Goal: Check status: Check status

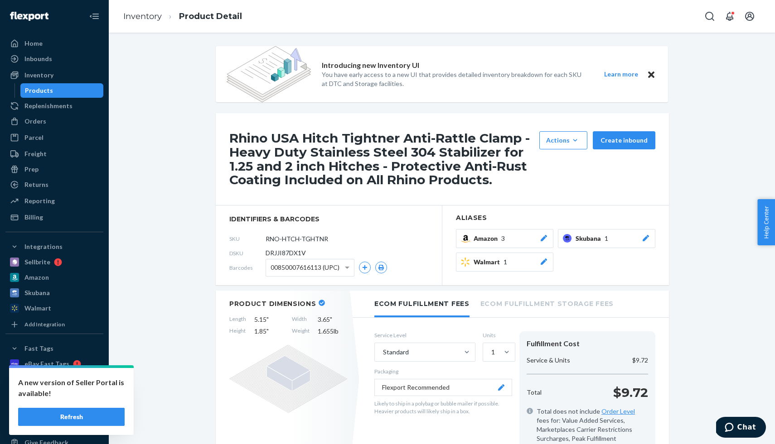
scroll to position [697, 0]
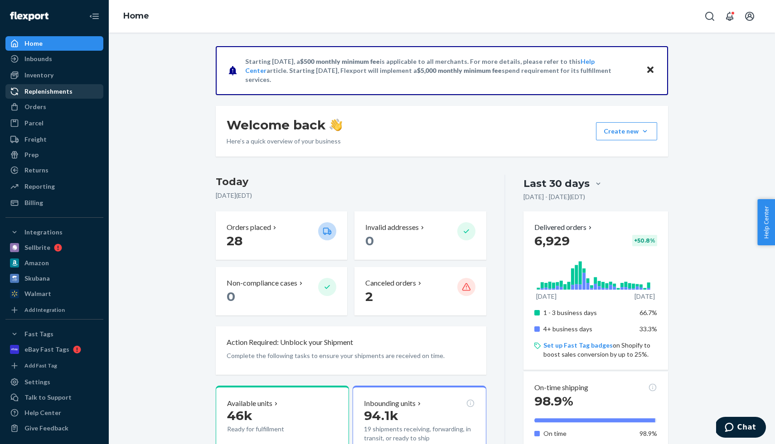
click at [48, 88] on div "Replenishments" at bounding box center [48, 91] width 48 height 9
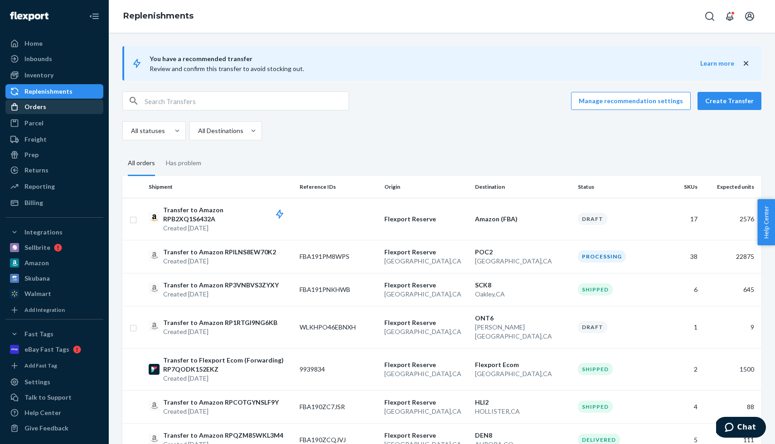
click at [45, 109] on div "Orders" at bounding box center [54, 107] width 96 height 13
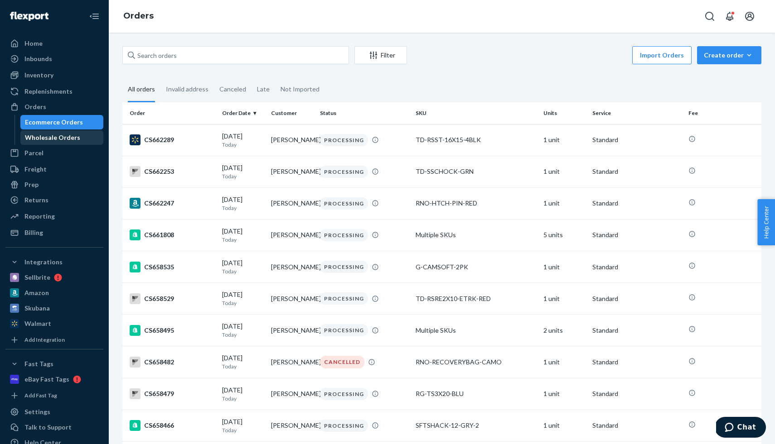
click at [62, 134] on div "Wholesale Orders" at bounding box center [52, 137] width 55 height 9
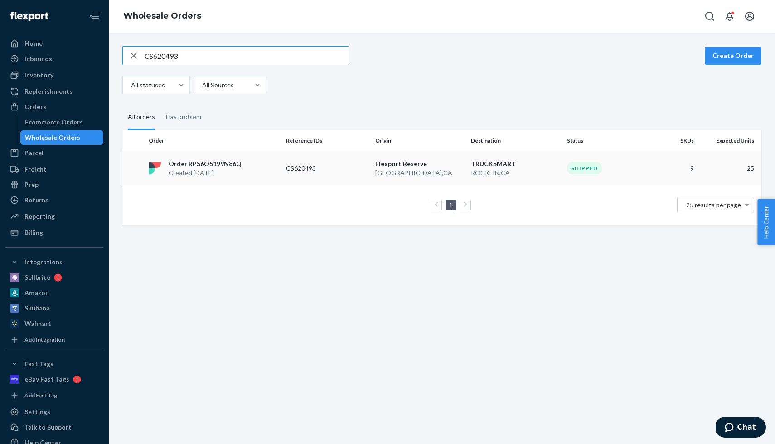
type input "CS620493"
click at [220, 160] on p "Order RPS6O5199N86Q" at bounding box center [205, 163] width 73 height 9
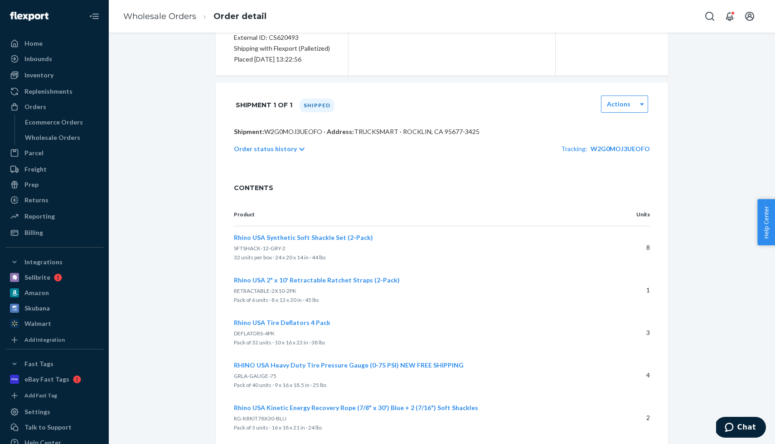
scroll to position [95, 0]
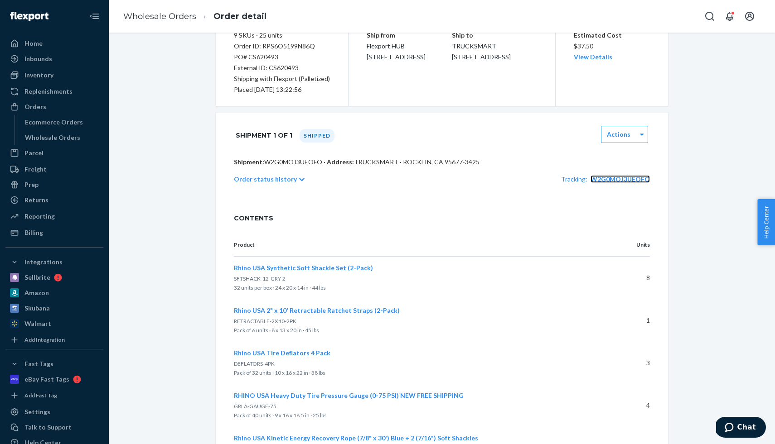
click at [600, 180] on span "W2G0MOJ3UEOFO" at bounding box center [619, 179] width 59 height 8
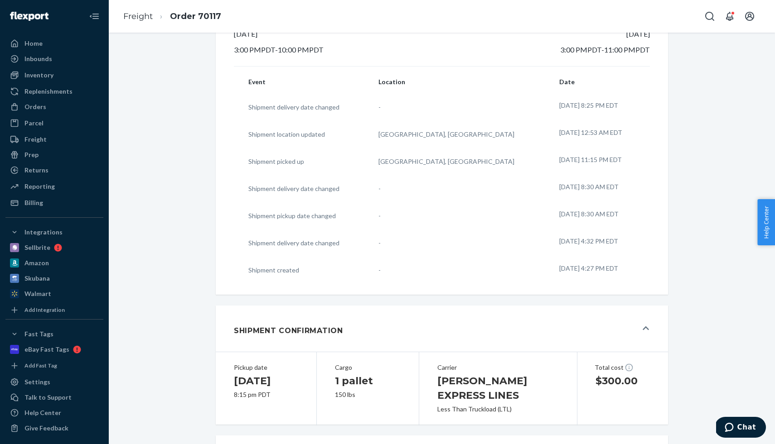
scroll to position [345, 0]
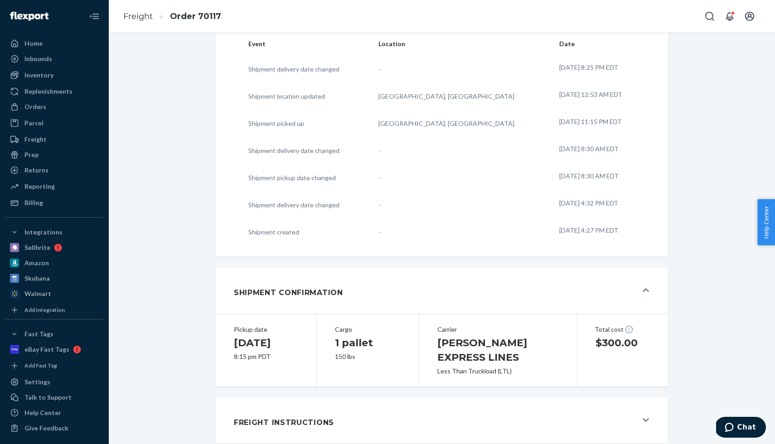
click at [505, 409] on div "Freight Instructions" at bounding box center [435, 421] width 403 height 24
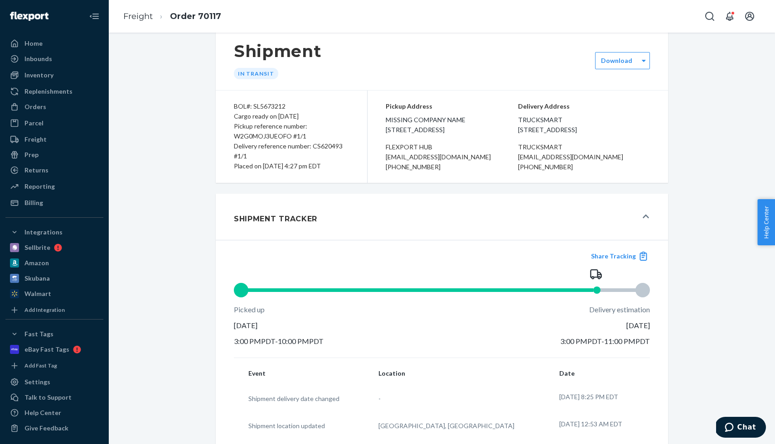
scroll to position [0, 0]
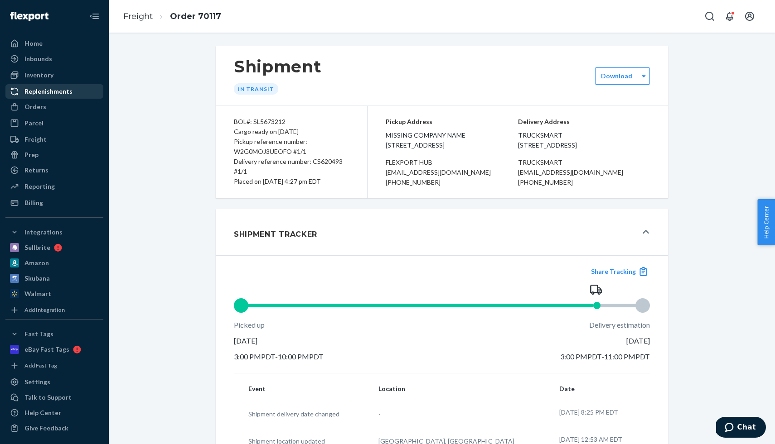
click at [57, 92] on div "Replenishments" at bounding box center [48, 91] width 48 height 9
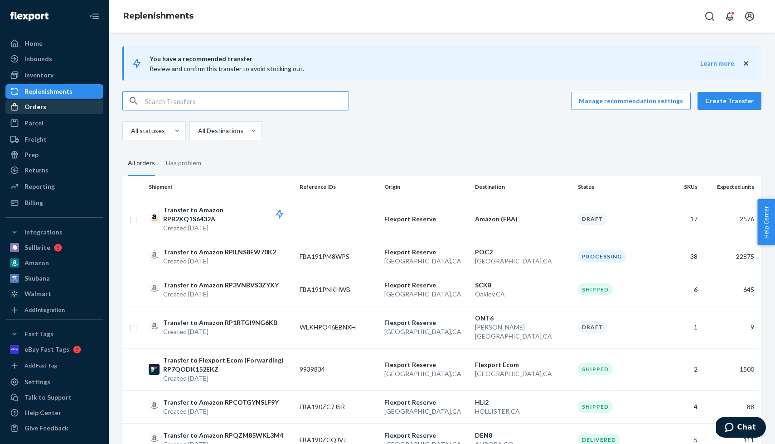
click at [53, 108] on div "Orders" at bounding box center [54, 107] width 96 height 13
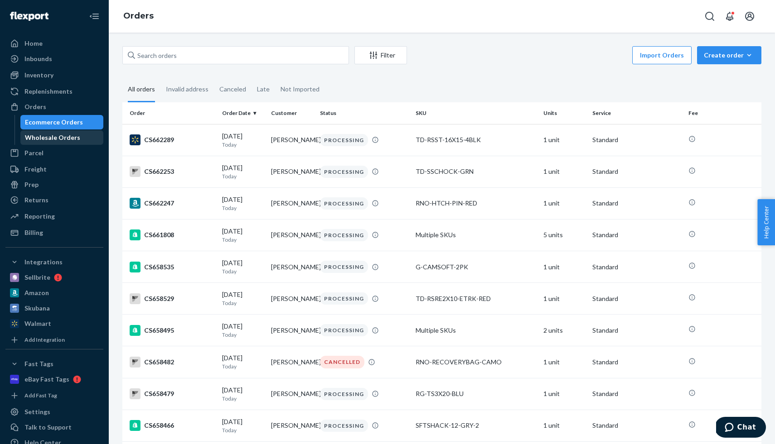
click at [65, 140] on div "Wholesale Orders" at bounding box center [52, 137] width 55 height 9
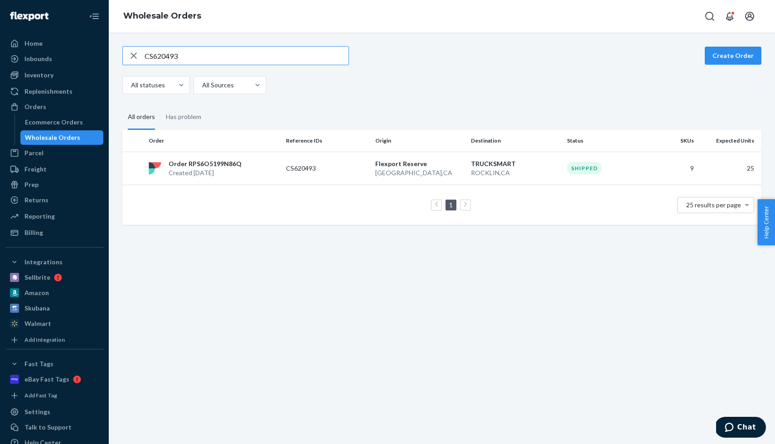
click at [178, 59] on input "CS620493" at bounding box center [247, 56] width 204 height 18
type input "CS639529"
click at [205, 163] on p "Order RP4G5QD50DJ2Z" at bounding box center [205, 163] width 73 height 9
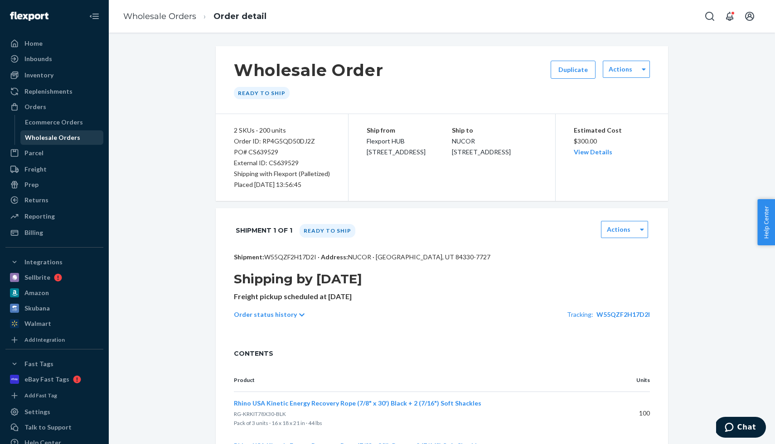
click at [75, 137] on div "Wholesale Orders" at bounding box center [52, 137] width 55 height 9
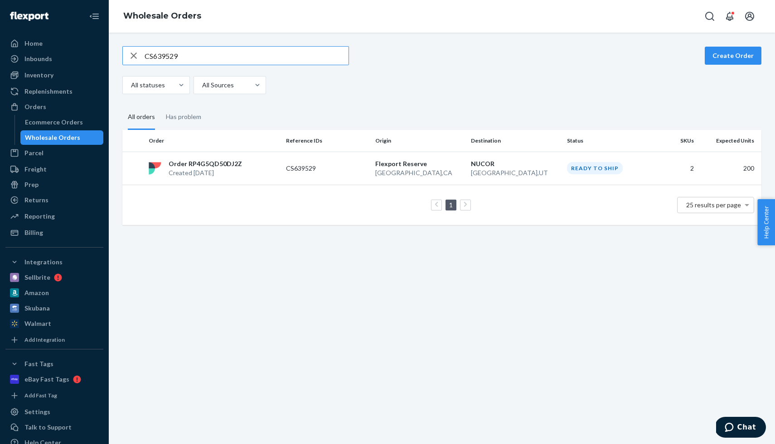
click at [243, 58] on input "CS639529" at bounding box center [247, 56] width 204 height 18
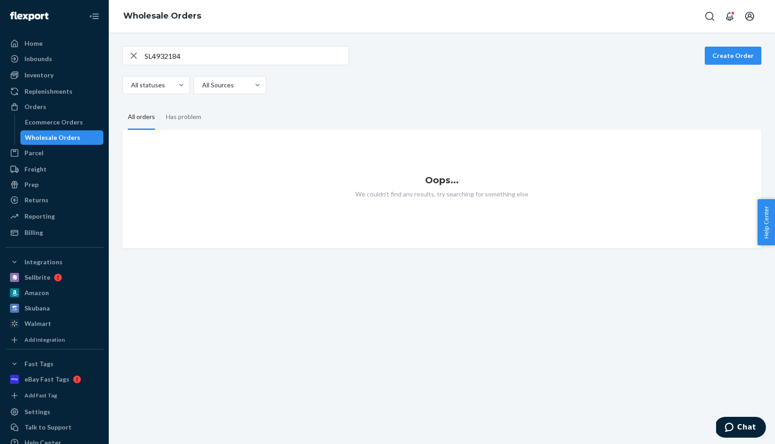
click at [165, 66] on div "SL4932184 Create Order All statuses All Sources" at bounding box center [441, 70] width 639 height 48
click at [166, 49] on input "SL4932184" at bounding box center [247, 56] width 204 height 18
paste input "CS656816"
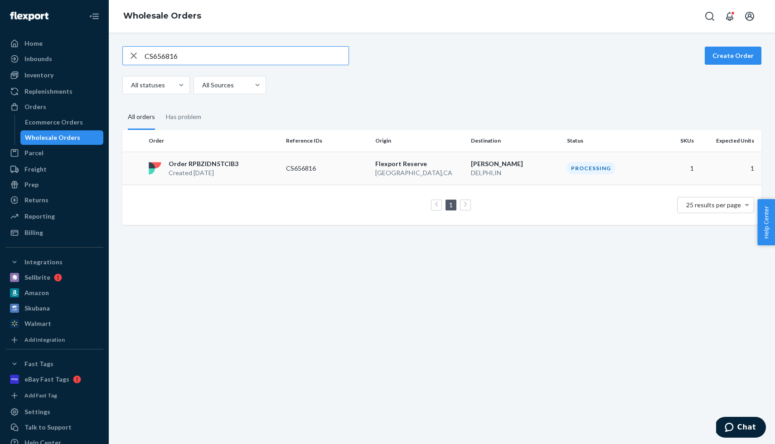
type input "CS656816"
click at [199, 164] on p "Order RPBZIDN5TCIB3" at bounding box center [204, 163] width 70 height 9
